Goal: Task Accomplishment & Management: Manage account settings

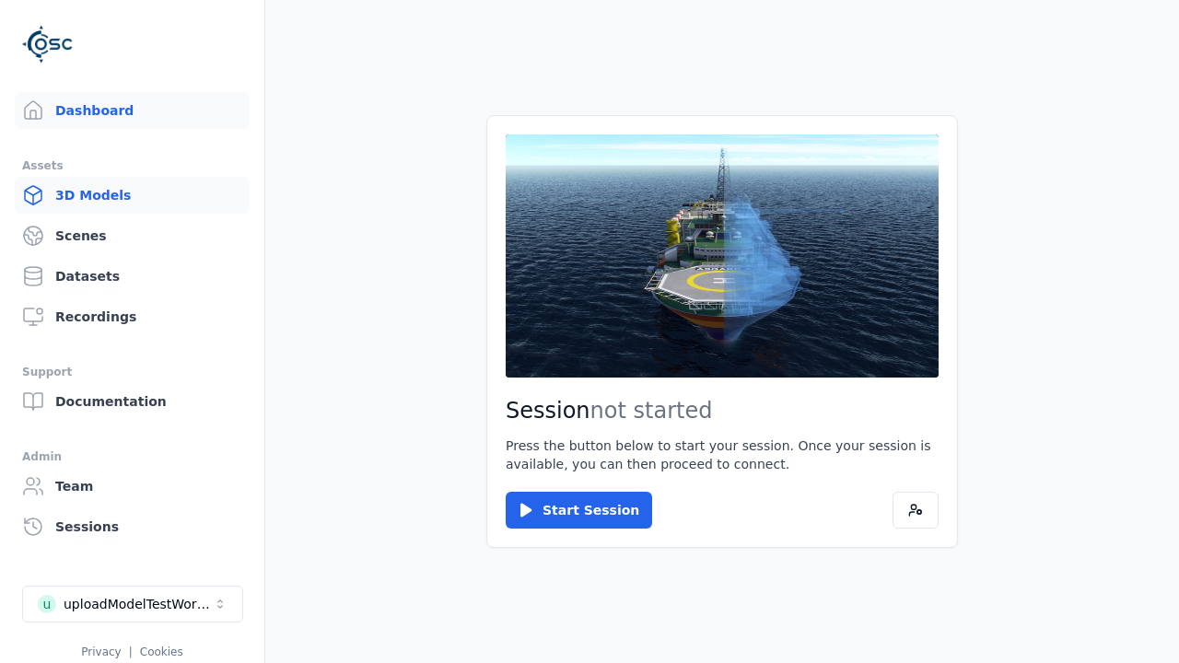
click at [132, 195] on link "3D Models" at bounding box center [132, 195] width 235 height 37
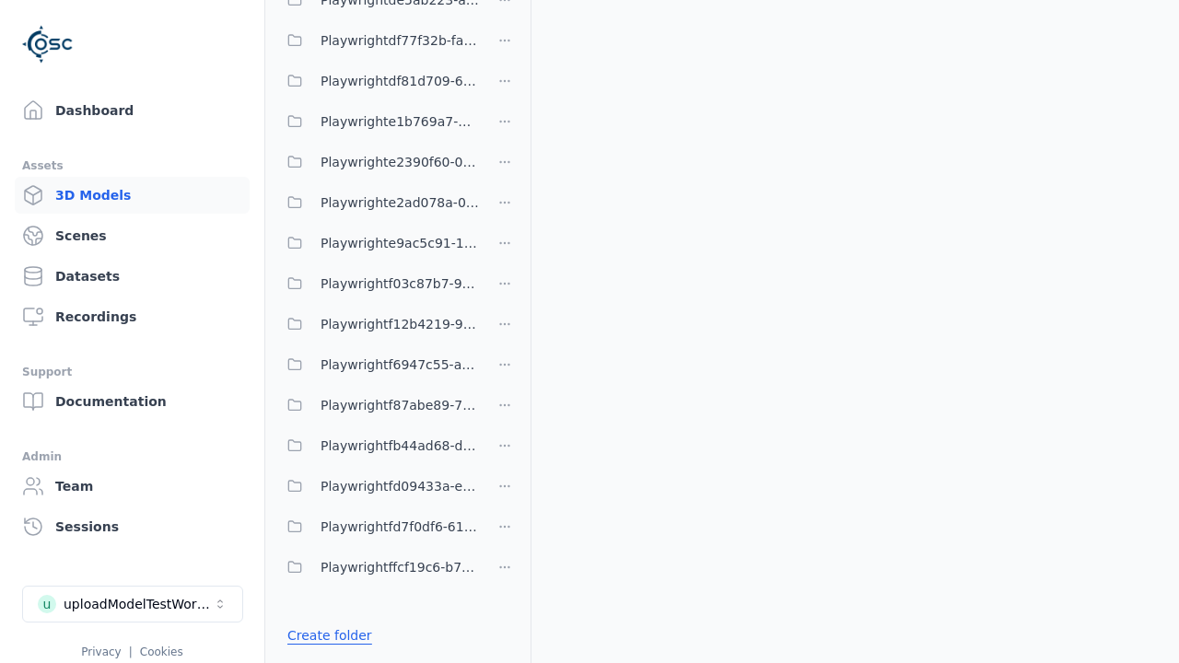
click at [329, 636] on link "Create folder" at bounding box center [329, 635] width 85 height 18
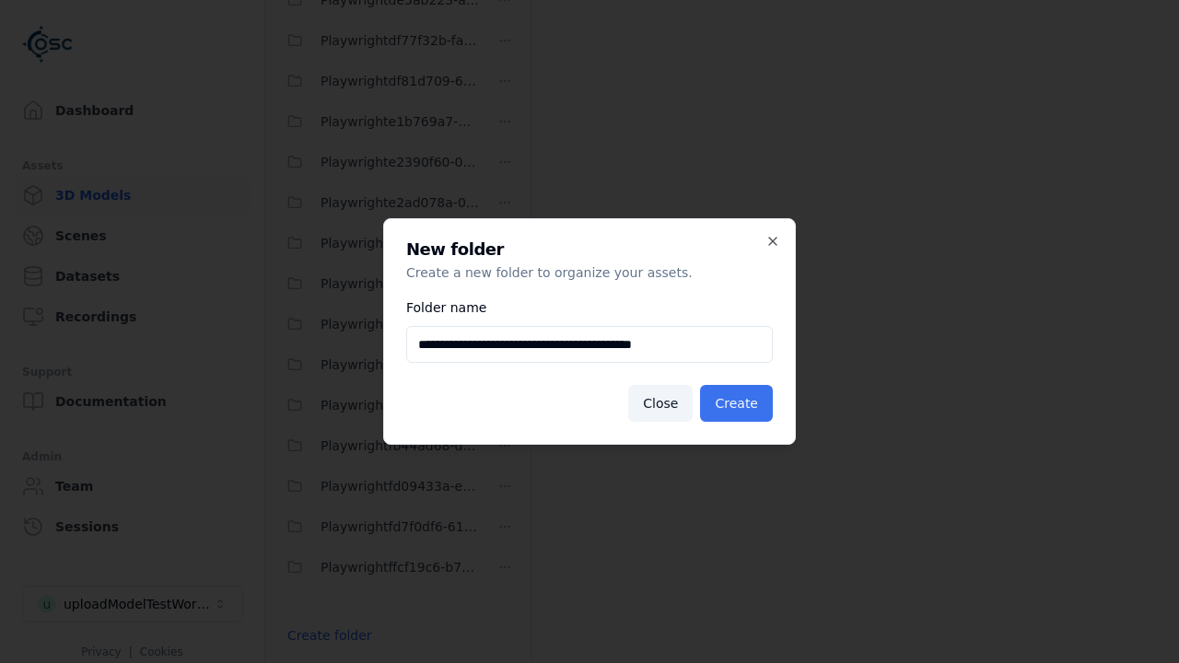
type input "**********"
click at [736, 403] on button "Create" at bounding box center [736, 403] width 73 height 37
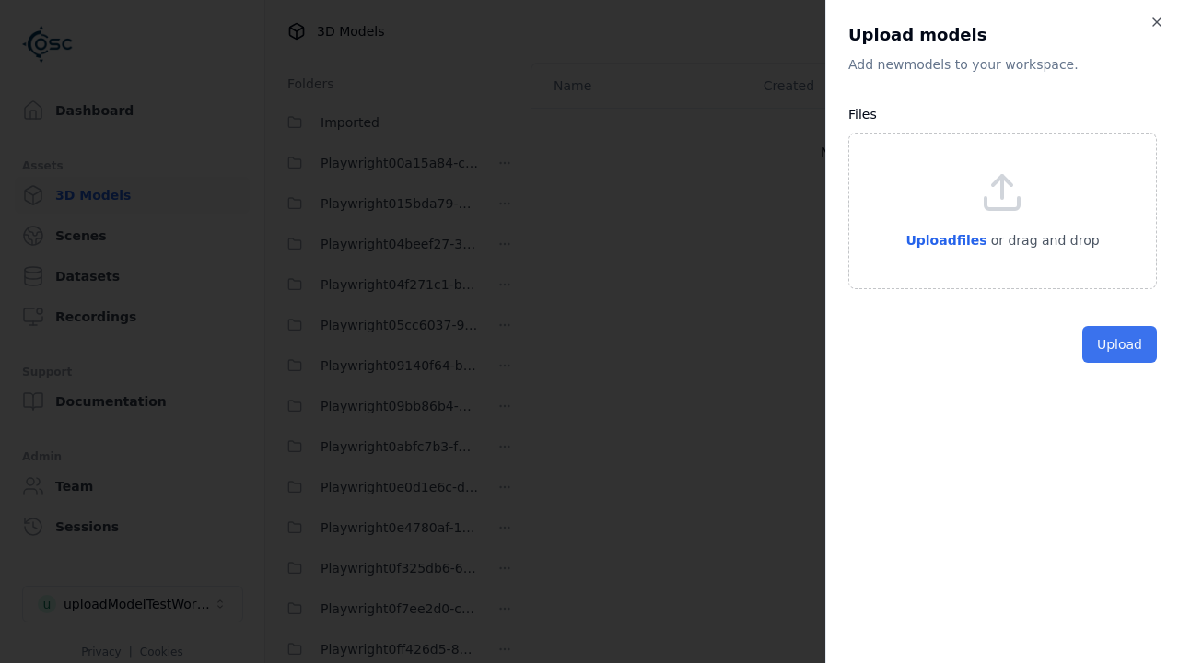
click at [1119, 363] on button "Upload" at bounding box center [1119, 344] width 75 height 37
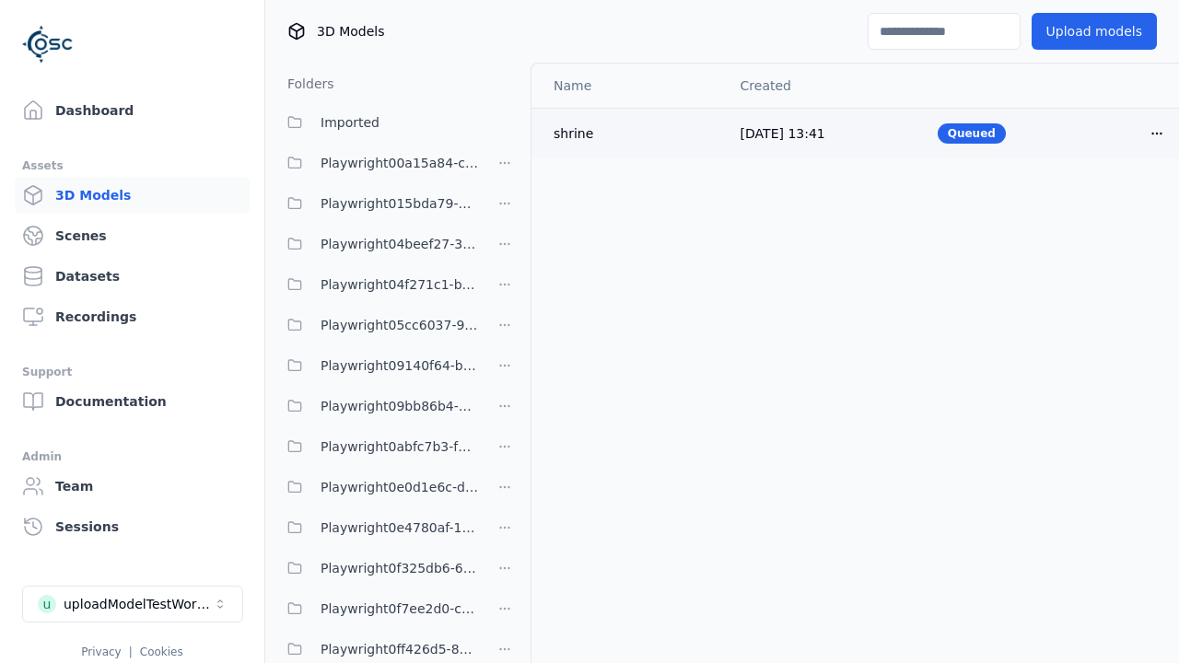
click at [1157, 133] on html "Support Dashboard Assets 3D Models Scenes Datasets Recordings Support Documenta…" at bounding box center [589, 331] width 1179 height 663
click at [1116, 204] on div "Delete" at bounding box center [1116, 204] width 109 height 29
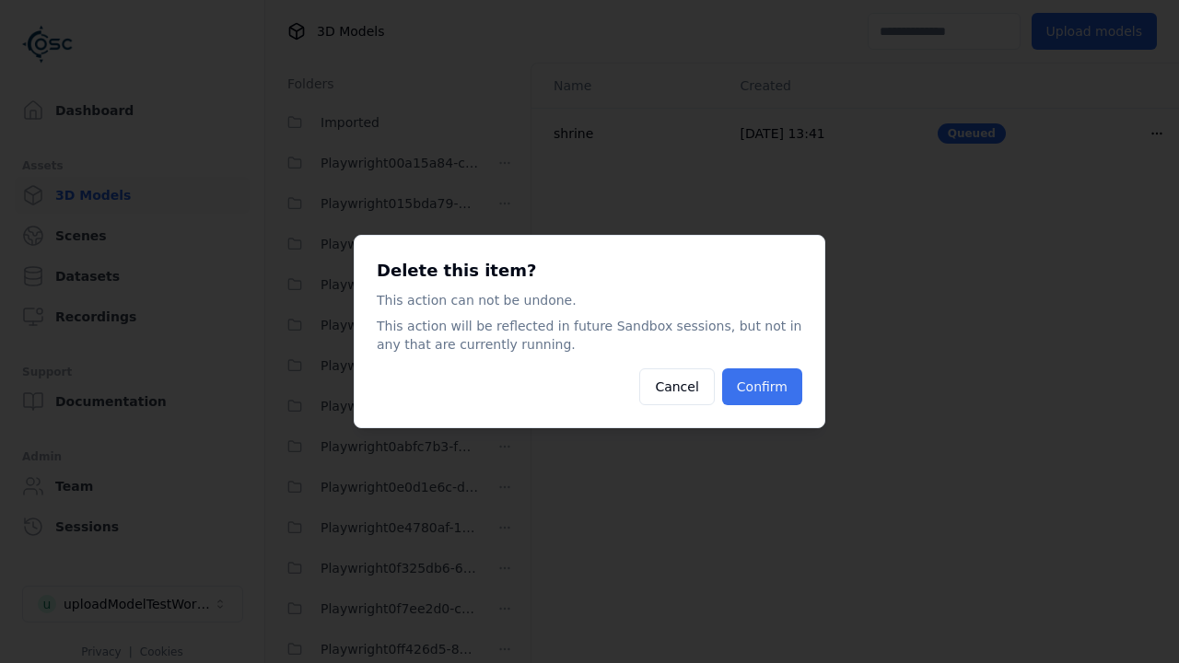
click at [762, 387] on button "Confirm" at bounding box center [762, 386] width 80 height 37
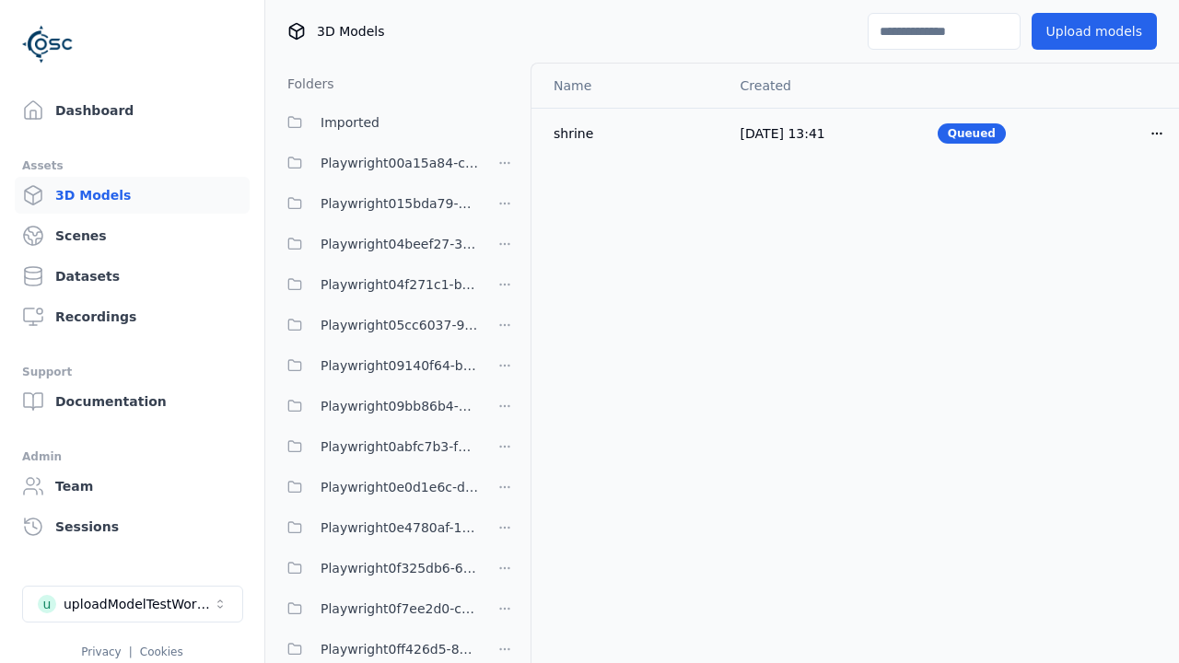
click at [505, 332] on html "Support Dashboard Assets 3D Models Scenes Datasets Recordings Support Documenta…" at bounding box center [589, 331] width 1179 height 663
